Goal: Check status: Check status

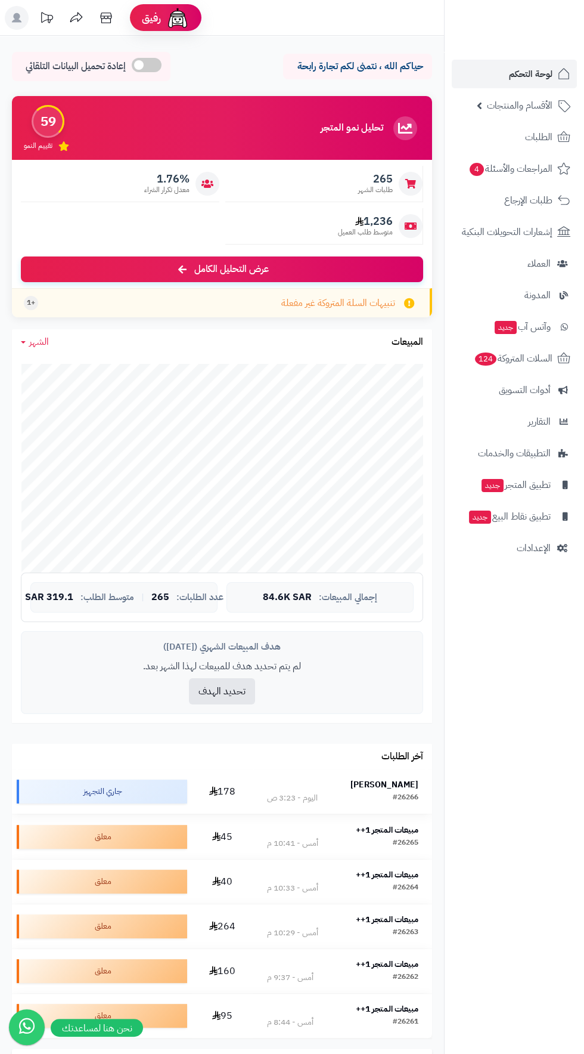
click at [351, 781] on strong "[PERSON_NAME]" at bounding box center [385, 784] width 68 height 13
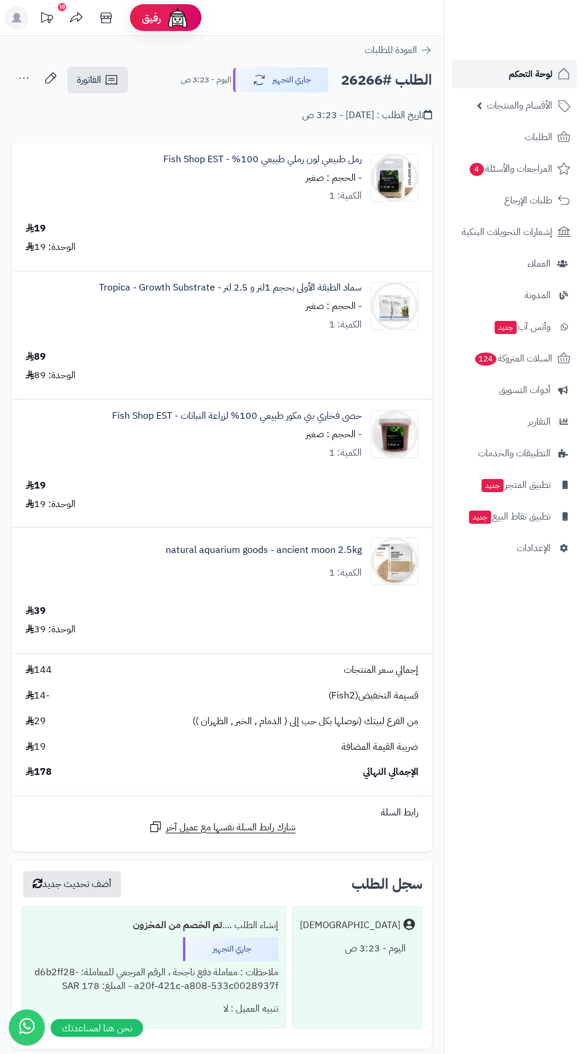
click at [524, 73] on span "لوحة التحكم" at bounding box center [531, 74] width 44 height 17
